Goal: Task Accomplishment & Management: Complete application form

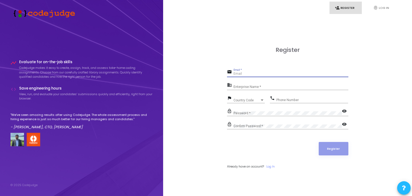
click at [257, 75] on input "Email *" at bounding box center [290, 74] width 115 height 4
type input "[EMAIL_ADDRESS][DOMAIN_NAME]"
click at [273, 89] on input "Enterprise Name *" at bounding box center [290, 87] width 115 height 4
click at [255, 99] on div "Country Code" at bounding box center [246, 100] width 26 height 3
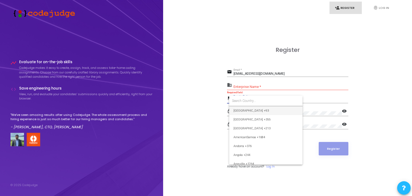
type input "+"
type input "Ind"
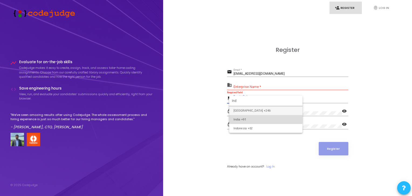
click at [248, 120] on span "India +91" at bounding box center [265, 119] width 65 height 9
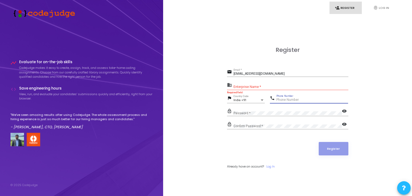
click at [286, 99] on input "Phone Number" at bounding box center [312, 100] width 72 height 4
type input "7060795512"
click at [275, 115] on div "Password *" at bounding box center [287, 112] width 108 height 8
click at [278, 131] on div "lock_outline Confirm Password * visibility" at bounding box center [287, 127] width 121 height 12
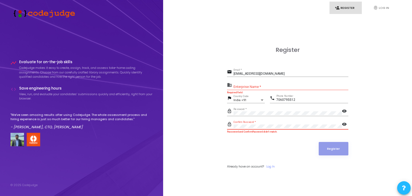
click at [343, 112] on mat-icon "visibility" at bounding box center [345, 112] width 6 height 6
click at [322, 123] on div "Confirm Password *" at bounding box center [287, 125] width 108 height 8
click at [343, 122] on mat-icon "visibility" at bounding box center [345, 125] width 6 height 6
click at [249, 85] on div "Enterprise Name *" at bounding box center [290, 86] width 115 height 8
paste input "Payoneer"
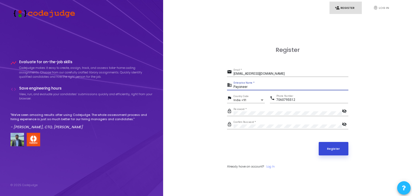
type input "Payoneer"
click at [333, 147] on button "Register" at bounding box center [333, 148] width 30 height 13
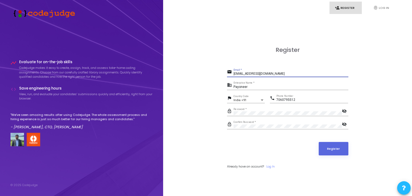
drag, startPoint x: 291, startPoint y: 74, endPoint x: 214, endPoint y: 82, distance: 77.8
click at [214, 82] on div "Register email [EMAIL_ADDRESS][DOMAIN_NAME] Email * business Payoneer Enterpris…" at bounding box center [287, 114] width 237 height 196
type input "[PERSON_NAME][EMAIL_ADDRESS][DOMAIN_NAME]"
click at [335, 147] on button "Register" at bounding box center [333, 148] width 30 height 13
click at [343, 150] on button "Register" at bounding box center [333, 148] width 30 height 13
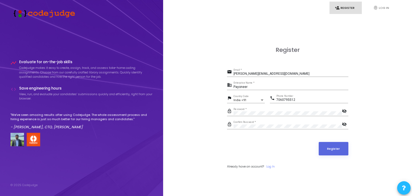
click at [271, 162] on form "email [PERSON_NAME][EMAIL_ADDRESS][DOMAIN_NAME] Email * business Payoneer Enter…" at bounding box center [287, 118] width 121 height 100
click at [271, 166] on link "Log In" at bounding box center [270, 167] width 8 height 5
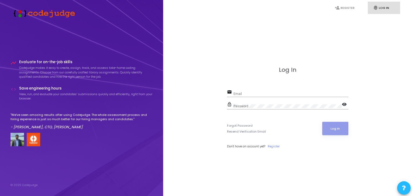
click at [275, 92] on div "Email" at bounding box center [290, 93] width 115 height 8
type input "[EMAIL_ADDRESS][DOMAIN_NAME]"
click at [273, 102] on div "Password" at bounding box center [287, 105] width 108 height 8
click at [246, 132] on link "Resend Verification Email" at bounding box center [246, 132] width 39 height 5
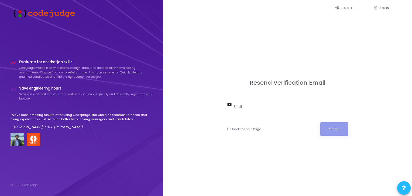
click at [279, 108] on input "Email" at bounding box center [290, 107] width 115 height 4
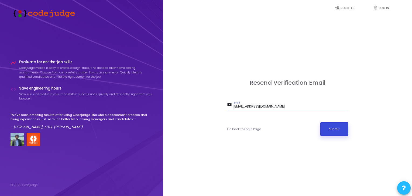
type input "[EMAIL_ADDRESS][DOMAIN_NAME]"
click at [336, 130] on button "Submit" at bounding box center [334, 129] width 28 height 13
